Goal: Task Accomplishment & Management: Use online tool/utility

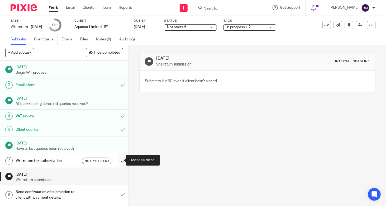
click at [120, 160] on input "submit" at bounding box center [64, 160] width 129 height 13
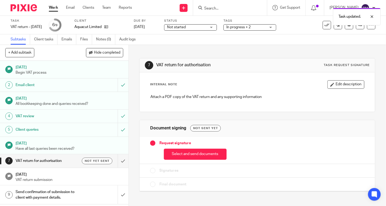
click at [96, 193] on div "Send confirmation of submission to client with payment details." at bounding box center [64, 194] width 97 height 13
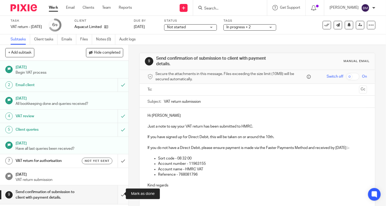
click at [114, 194] on input "submit" at bounding box center [64, 194] width 129 height 19
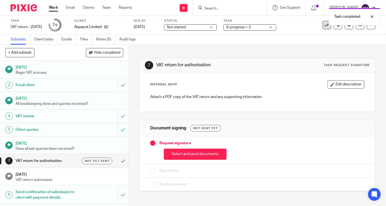
click at [325, 25] on icon at bounding box center [327, 24] width 5 height 5
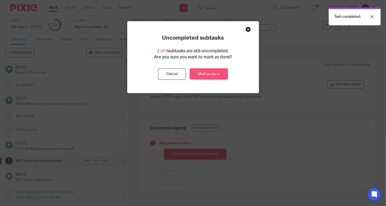
click at [214, 74] on link "Mark as done" at bounding box center [209, 73] width 38 height 11
